Goal: Task Accomplishment & Management: Manage account settings

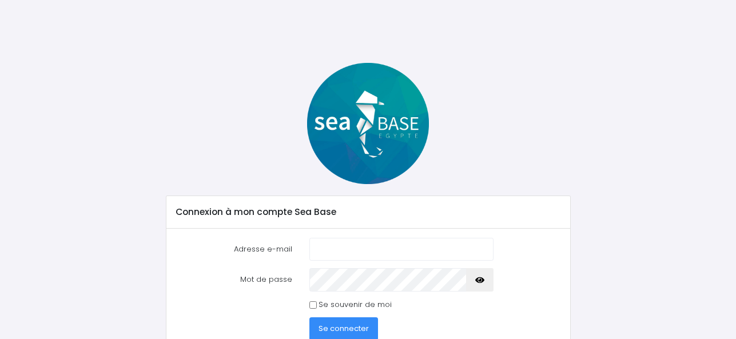
click at [244, 90] on div at bounding box center [368, 123] width 422 height 121
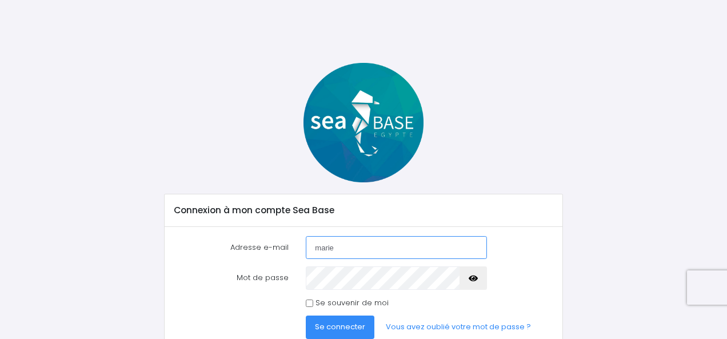
type input "mariepascale.grabski@gmail.com"
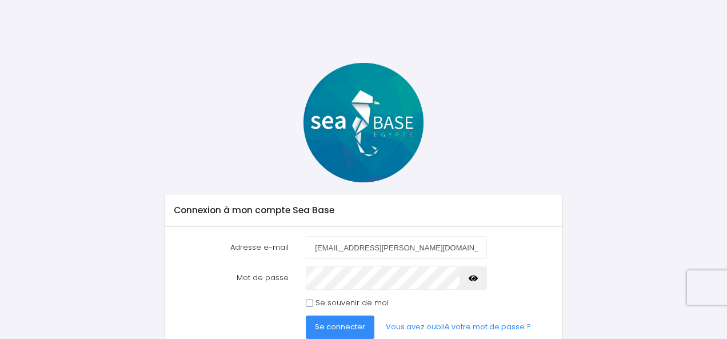
click at [469, 279] on button "button" at bounding box center [473, 277] width 27 height 23
click at [308, 304] on input "Se souvenir de moi" at bounding box center [309, 303] width 7 height 7
checkbox input "true"
click at [331, 324] on span "Se connecter" at bounding box center [340, 326] width 50 height 11
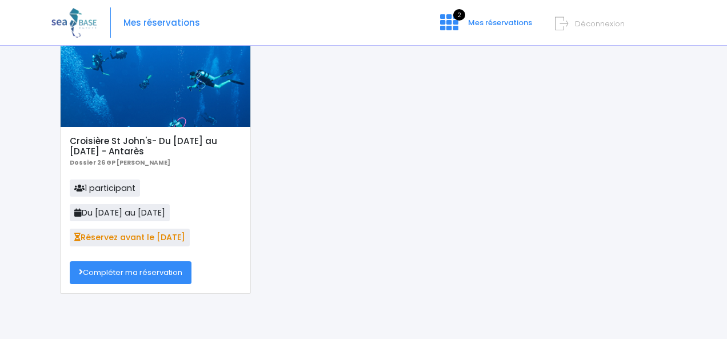
scroll to position [62, 0]
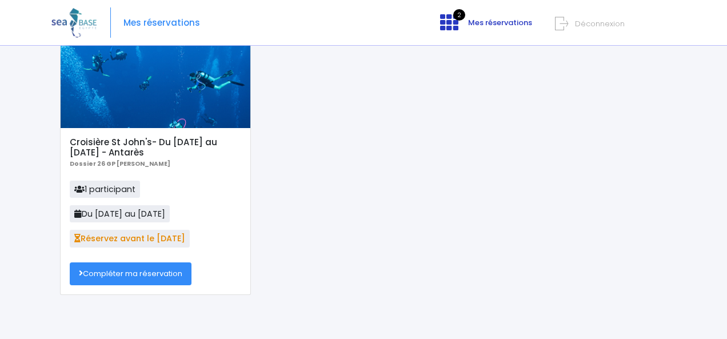
click at [493, 21] on span "Mes réservations" at bounding box center [500, 22] width 64 height 11
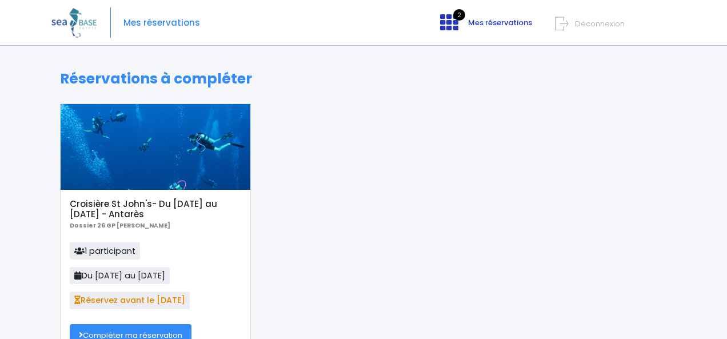
drag, startPoint x: 0, startPoint y: 0, endPoint x: 493, endPoint y: 21, distance: 493.3
click at [493, 21] on span "Mes réservations" at bounding box center [500, 22] width 64 height 11
click at [448, 15] on icon at bounding box center [449, 22] width 18 height 18
click at [179, 23] on span "Mes réservations" at bounding box center [161, 23] width 77 height 0
